Goal: Task Accomplishment & Management: Understand process/instructions

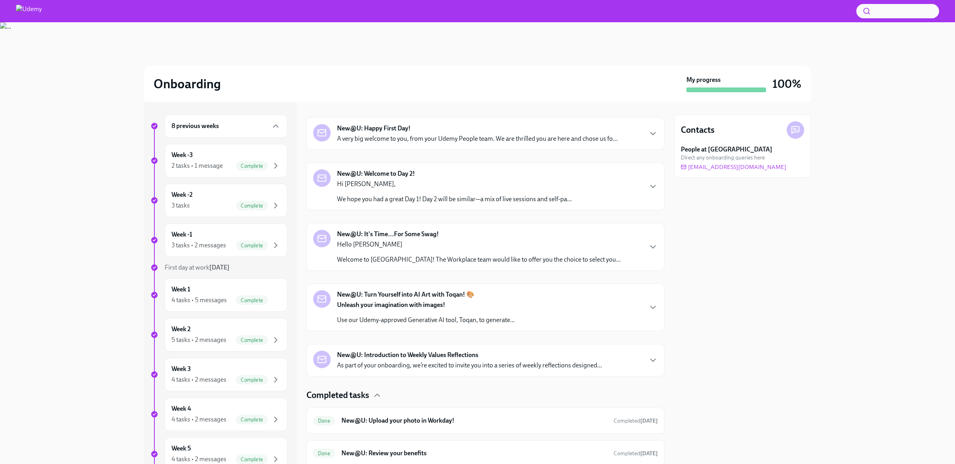
scroll to position [214, 0]
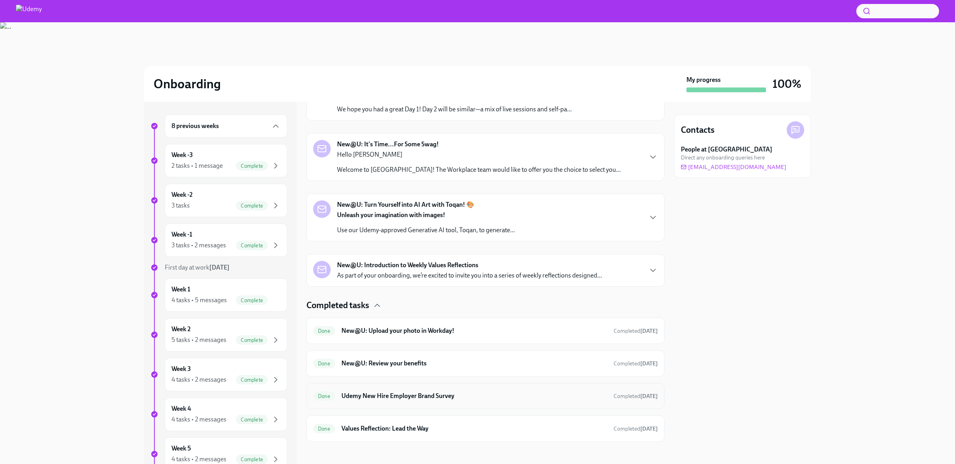
click at [393, 393] on h6 "Udemy New Hire Employer Brand Survey" at bounding box center [474, 396] width 266 height 9
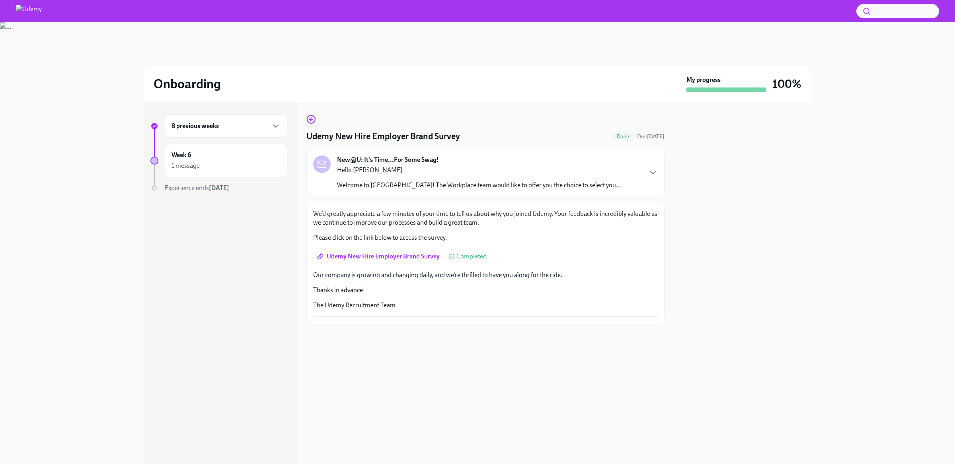
click at [258, 127] on div "8 previous weeks" at bounding box center [225, 126] width 109 height 10
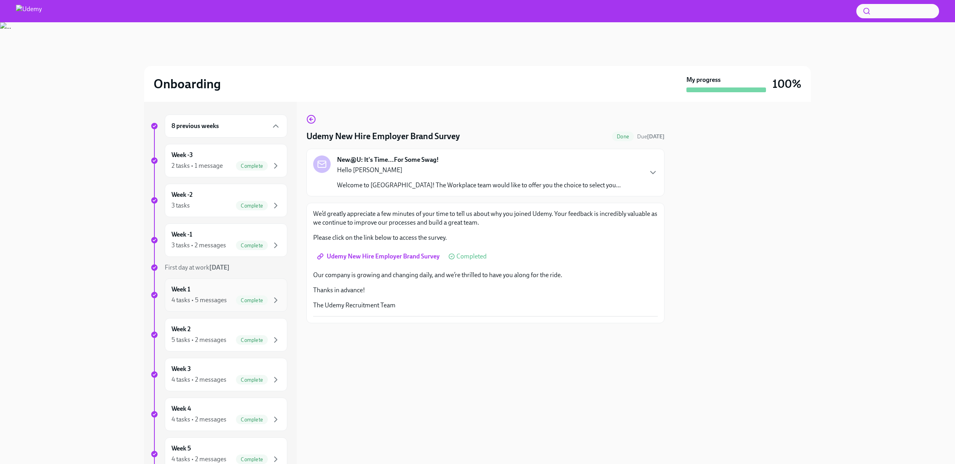
scroll to position [90, 0]
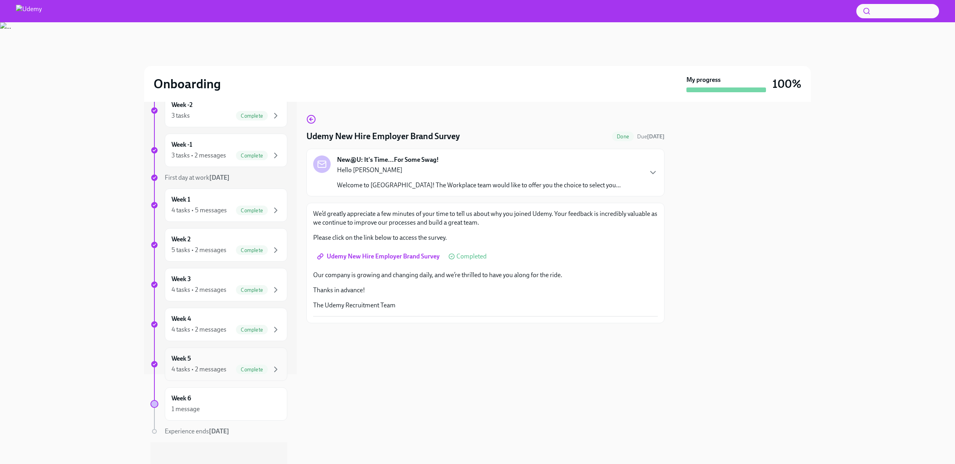
click at [210, 358] on div "Week 5 4 tasks • 2 messages Complete" at bounding box center [225, 364] width 109 height 20
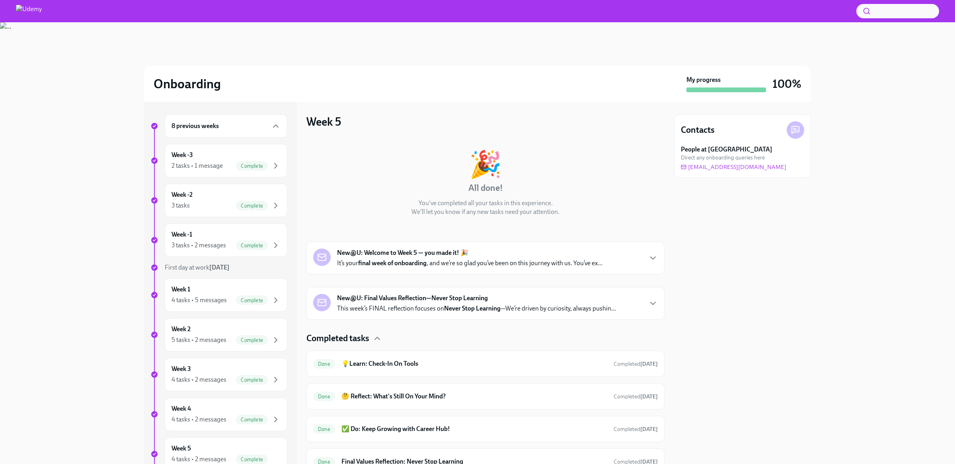
scroll to position [34, 0]
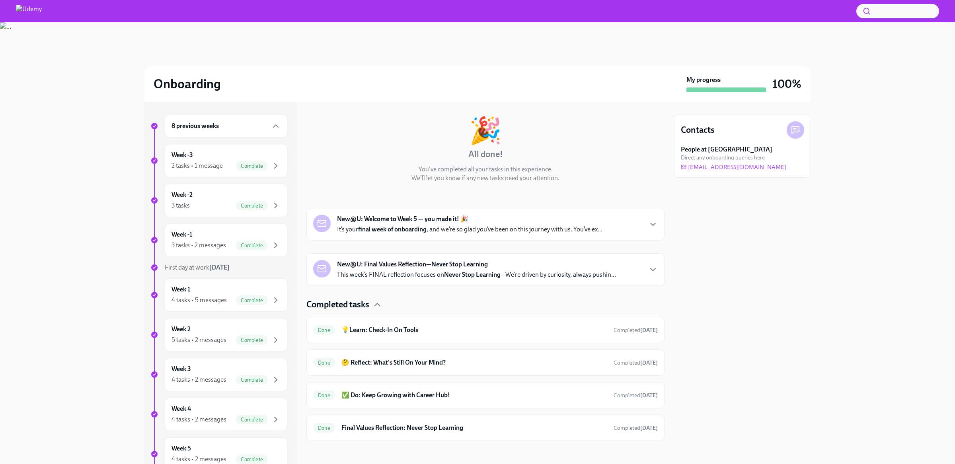
click at [459, 232] on p "It’s your final week of onboarding , and we’re so glad you’ve been on this jour…" at bounding box center [469, 229] width 265 height 9
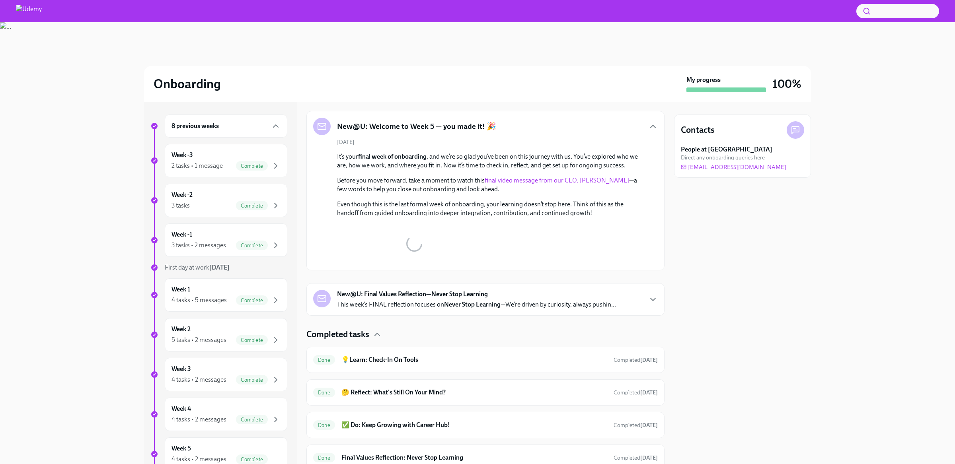
scroll to position [121, 0]
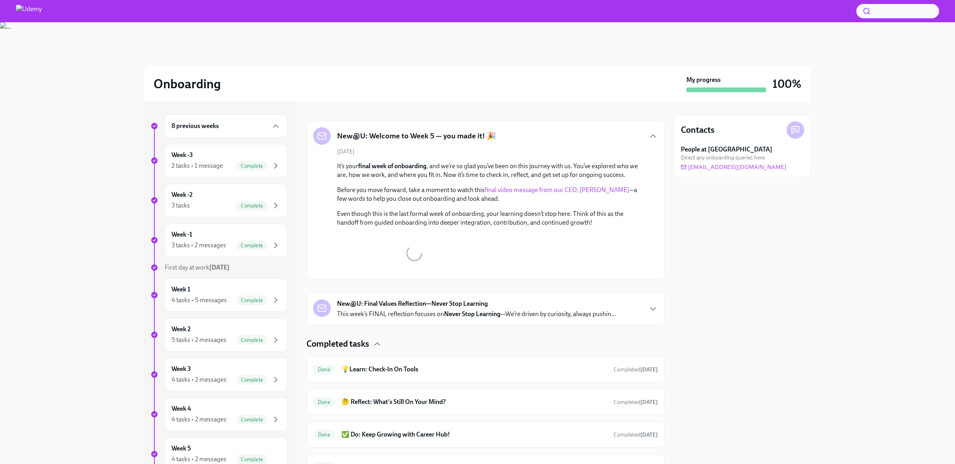
click at [441, 338] on div "Completed tasks" at bounding box center [485, 344] width 358 height 12
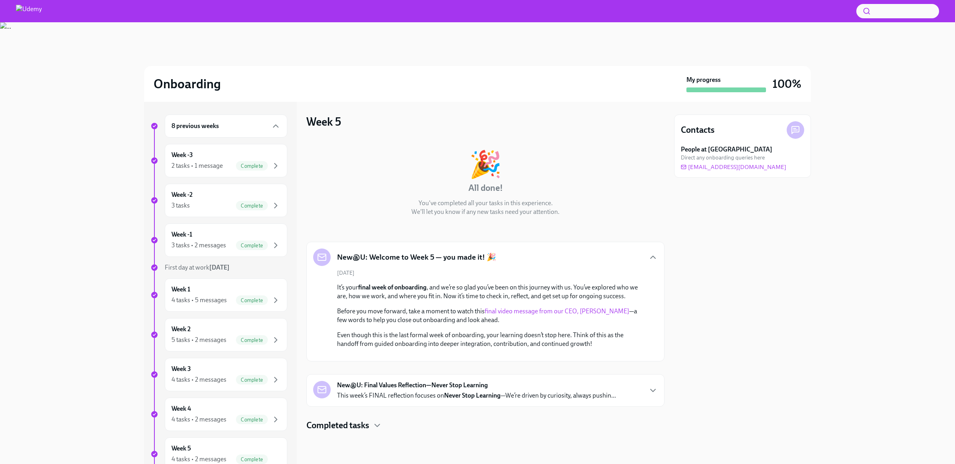
scroll to position [93, 0]
click at [452, 399] on strong "Never Stop Learning" at bounding box center [472, 396] width 56 height 8
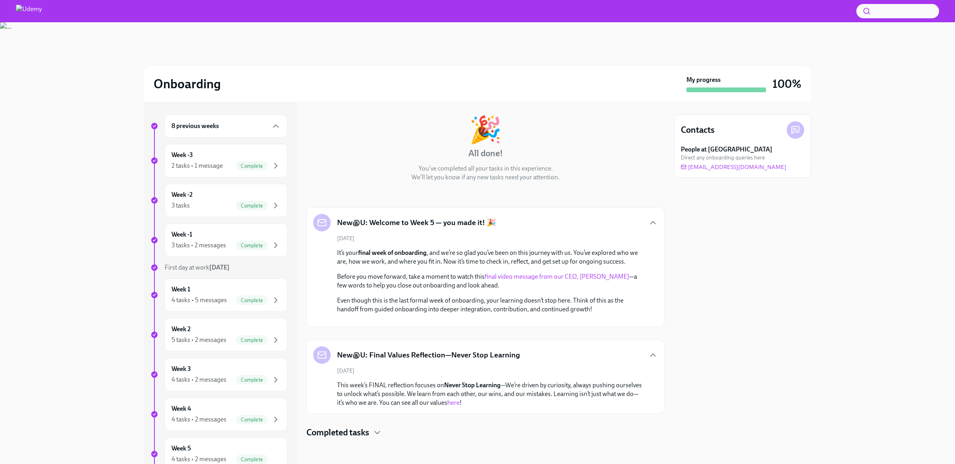
scroll to position [135, 0]
click at [329, 439] on div at bounding box center [485, 451] width 358 height 25
click at [329, 434] on h4 "Completed tasks" at bounding box center [337, 433] width 63 height 12
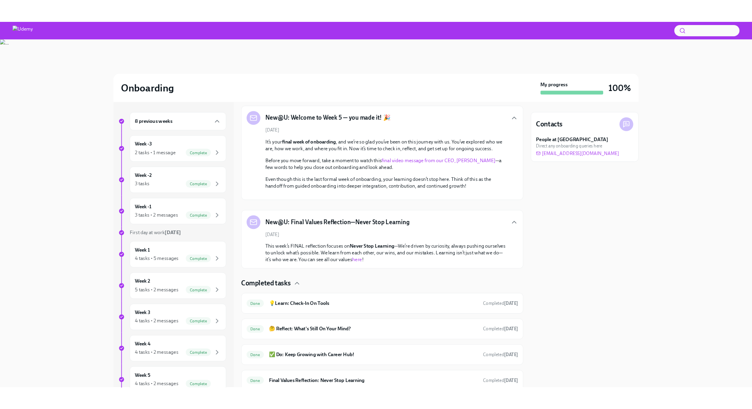
scroll to position [264, 0]
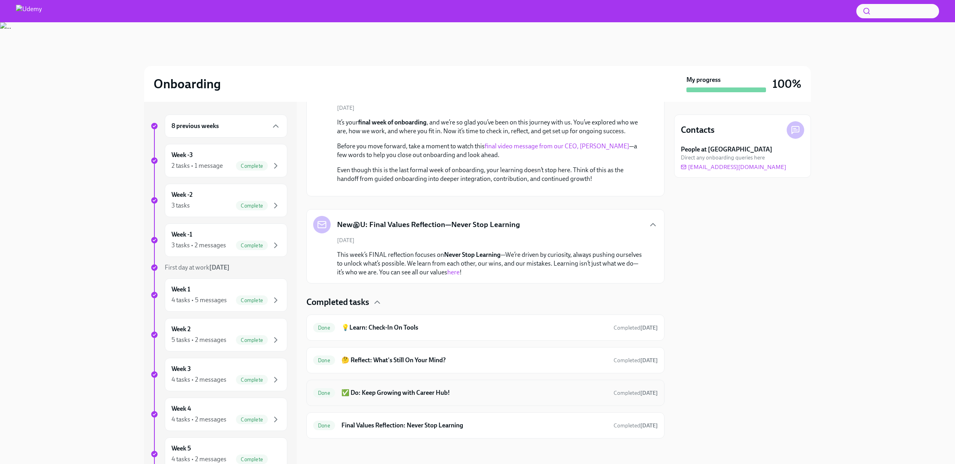
click at [421, 389] on h6 "✅ Do: Keep Growing with Career Hub!" at bounding box center [474, 393] width 266 height 9
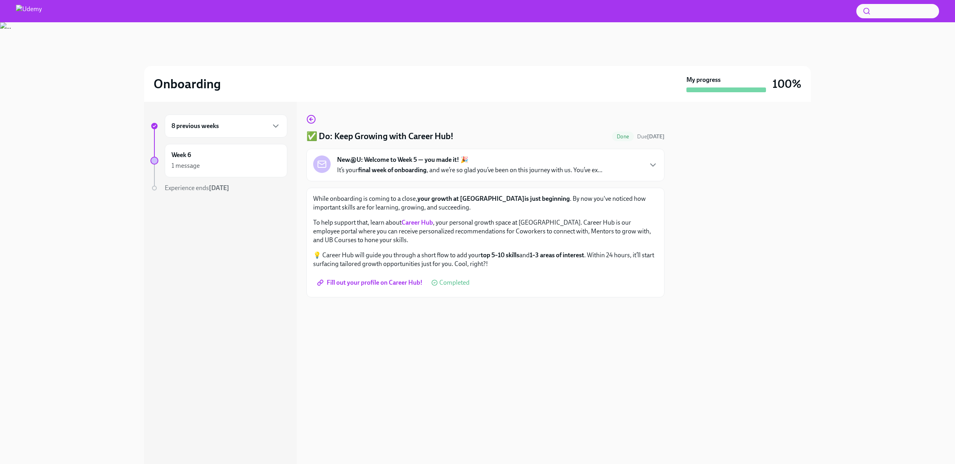
click at [387, 282] on span "Fill out your profile on Career Hub!" at bounding box center [371, 283] width 104 height 8
